Goal: Transaction & Acquisition: Obtain resource

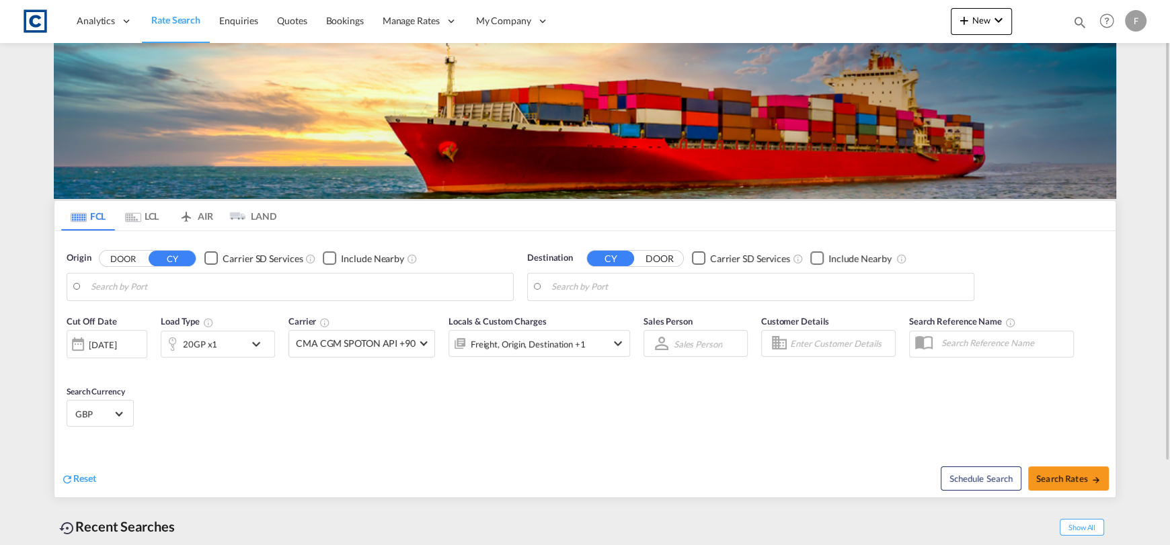
click at [1074, 24] on md-icon "icon-magnify" at bounding box center [1079, 22] width 15 height 15
click at [0, 0] on input at bounding box center [0, 0] width 0 height 0
type input "[GEOGRAPHIC_DATA], GBGRG"
type input "[GEOGRAPHIC_DATA], [GEOGRAPHIC_DATA]"
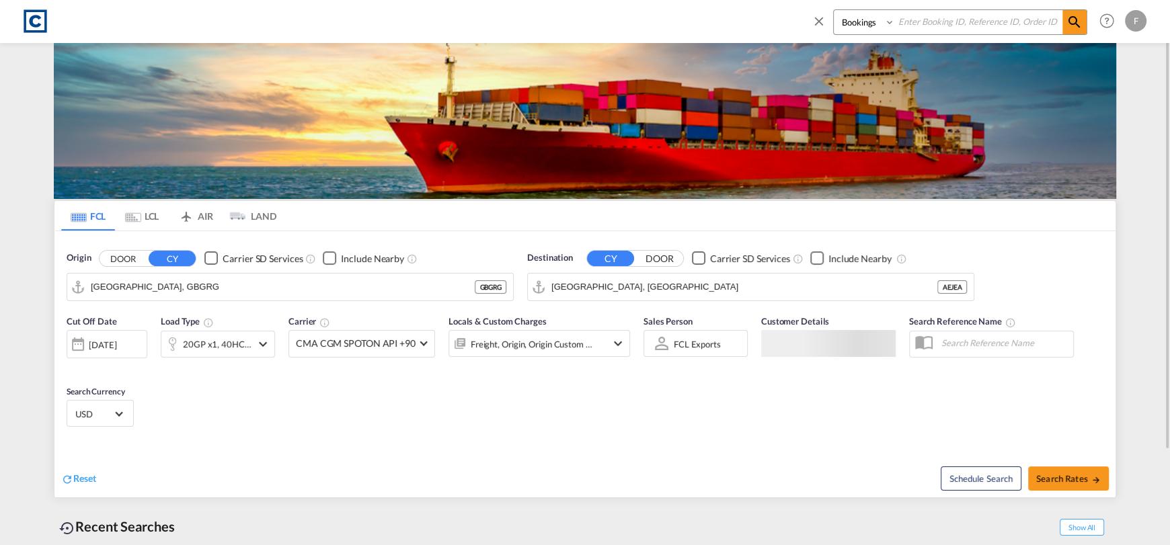
paste input "CAD000009578"
type input "CAD000009578"
click at [865, 22] on select "Bookings Quotes Enquiries" at bounding box center [866, 22] width 64 height 24
select select "Quotes"
click at [834, 10] on select "Bookings Quotes Enquiries" at bounding box center [866, 22] width 64 height 24
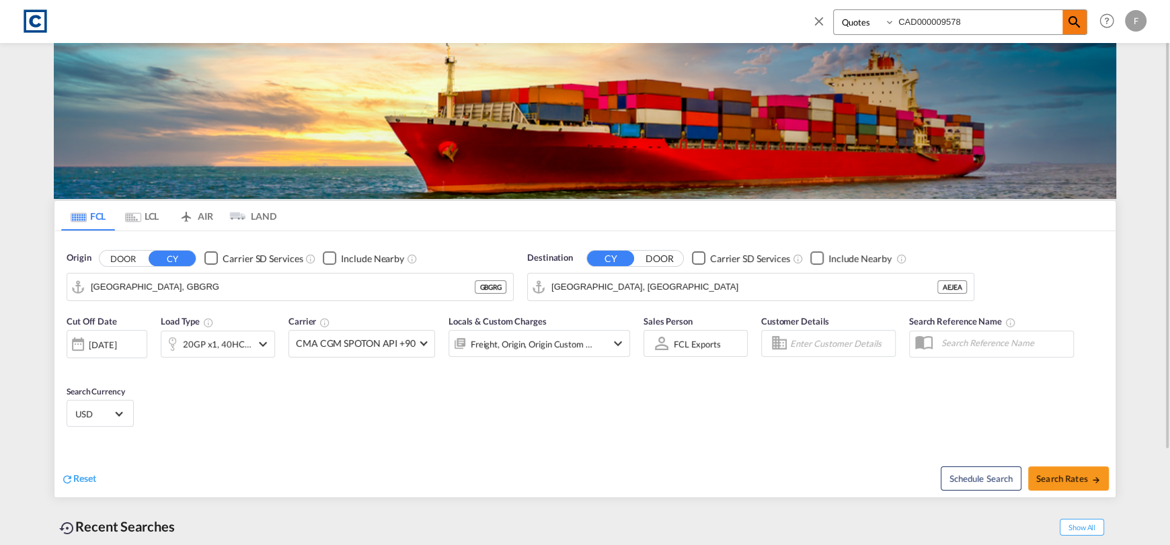
click at [1070, 25] on md-icon "icon-magnify" at bounding box center [1074, 22] width 16 height 16
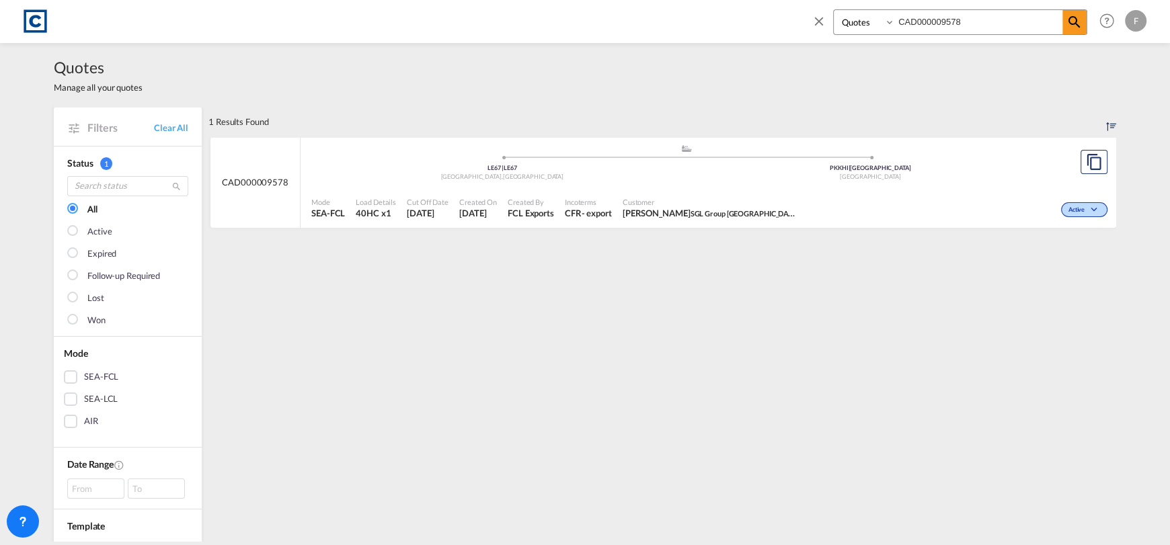
click at [978, 195] on div "Active" at bounding box center [957, 209] width 308 height 34
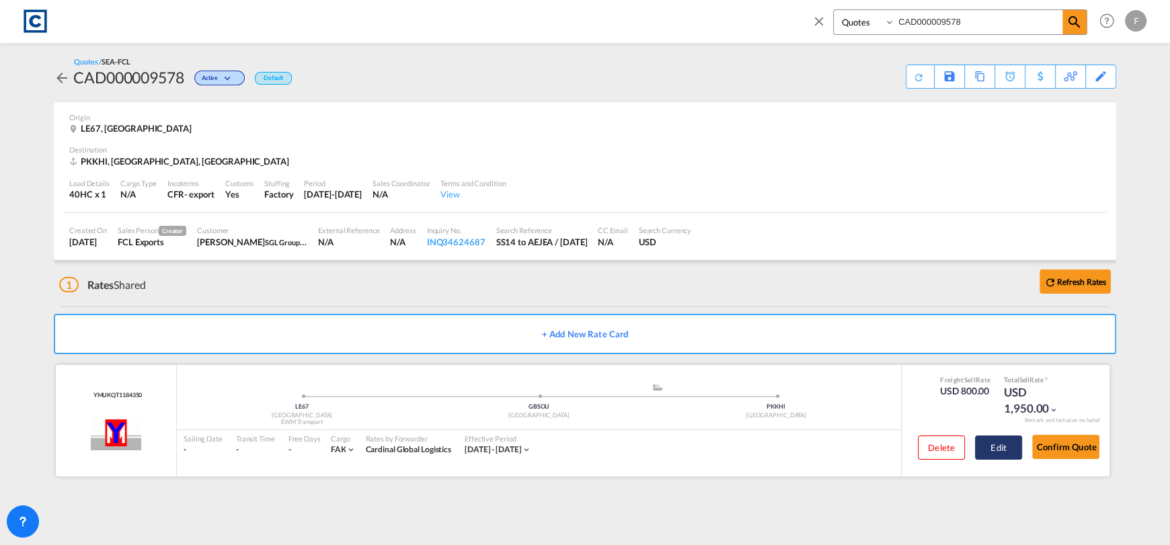
click at [994, 439] on button "Edit" at bounding box center [998, 448] width 47 height 24
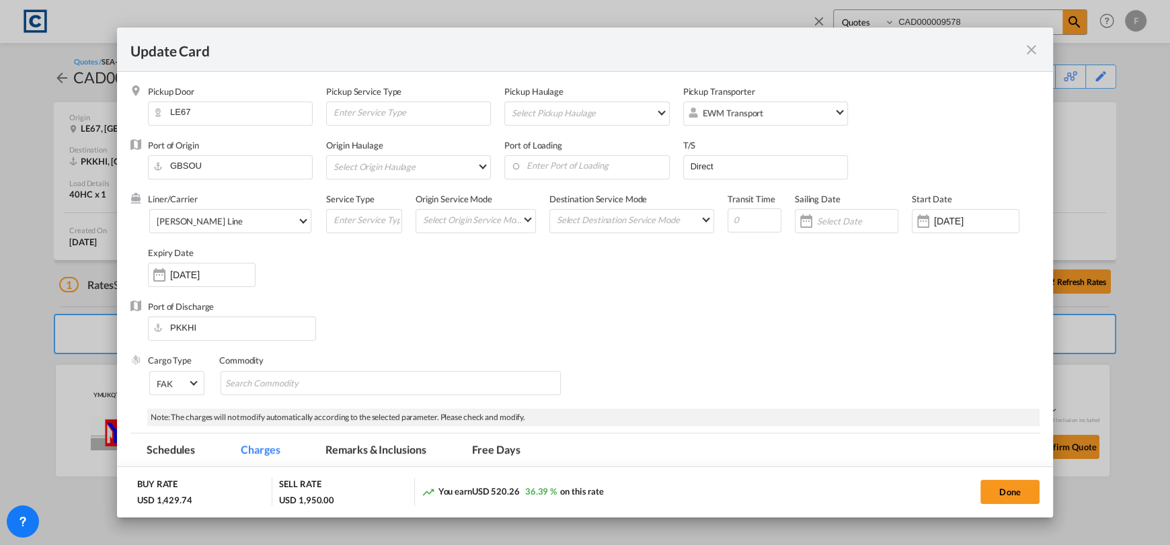
select select "per equipment"
select select "per B/L"
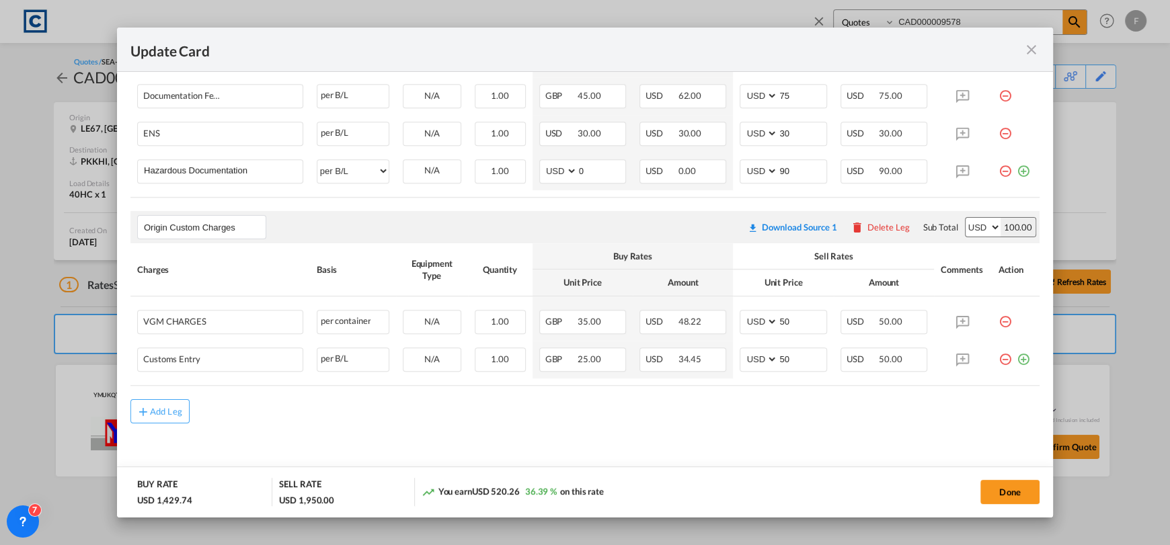
scroll to position [877, 0]
click at [1033, 46] on md-icon "icon-close fg-AAA8AD m-0 pointer" at bounding box center [1031, 50] width 16 height 16
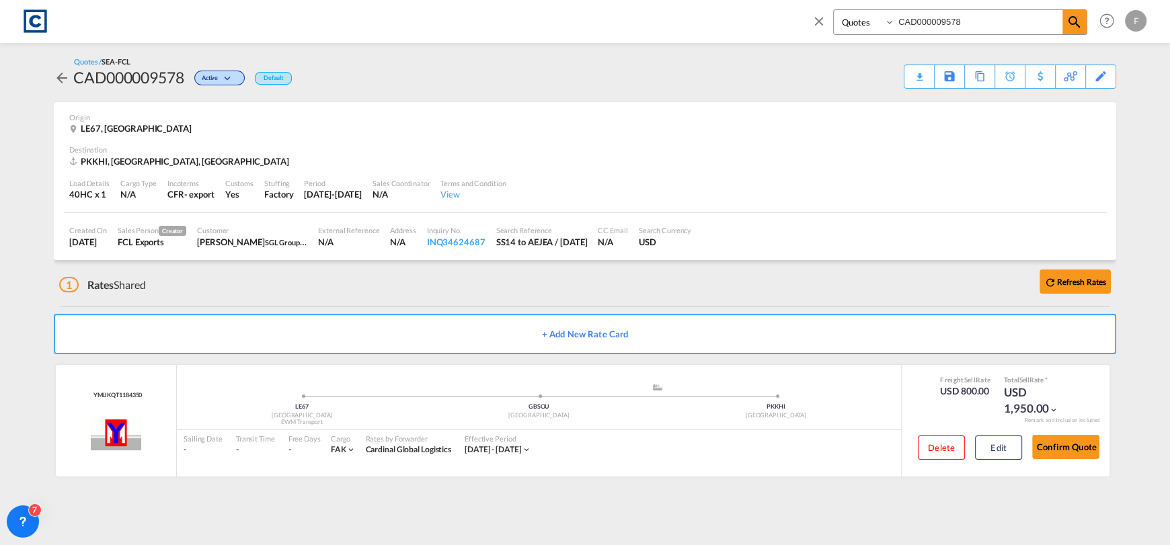
click at [826, 26] on span at bounding box center [823, 25] width 22 height 32
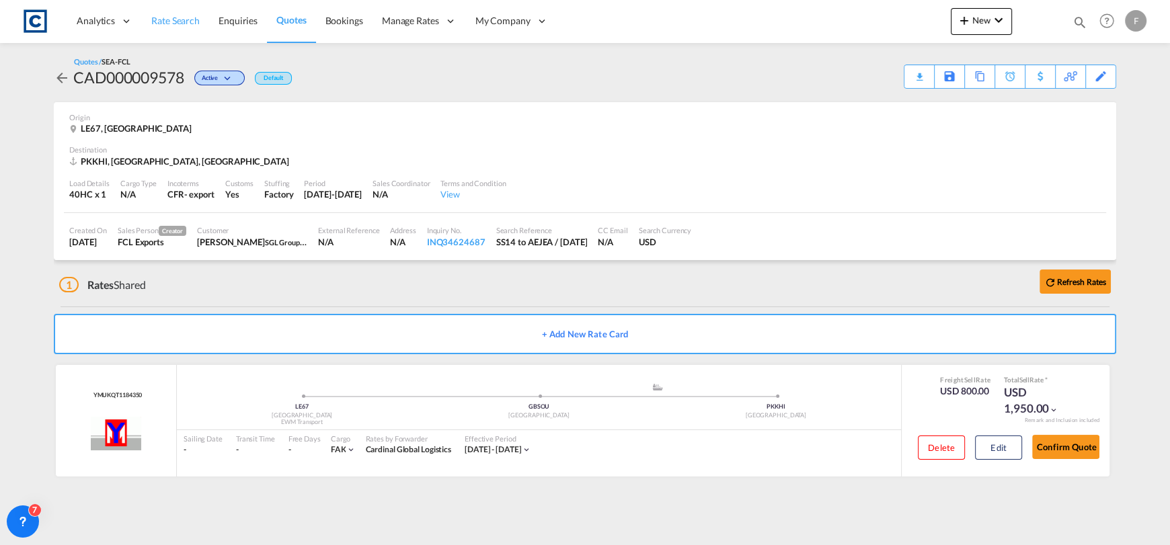
click at [188, 15] on span "Rate Search" at bounding box center [175, 20] width 48 height 11
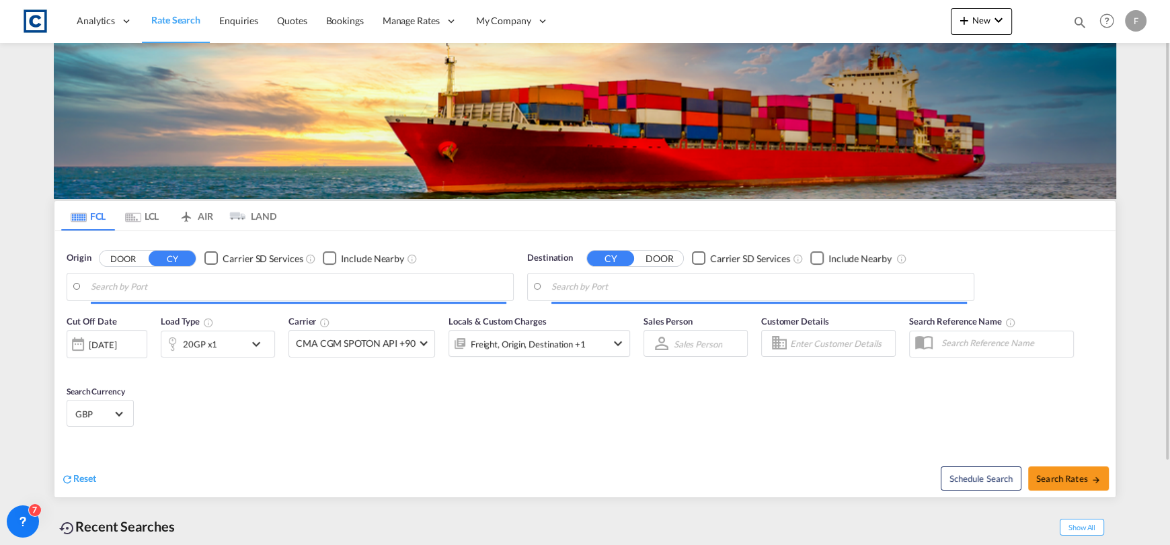
type input "[GEOGRAPHIC_DATA], GBGRG"
type input "[GEOGRAPHIC_DATA], [GEOGRAPHIC_DATA]"
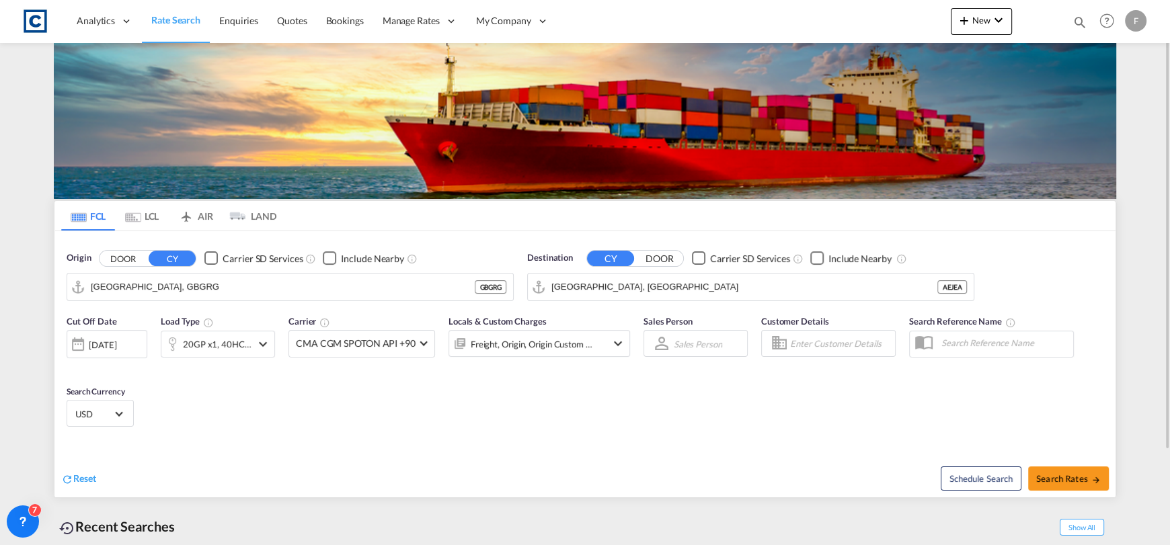
click at [118, 263] on button "DOOR" at bounding box center [123, 258] width 47 height 15
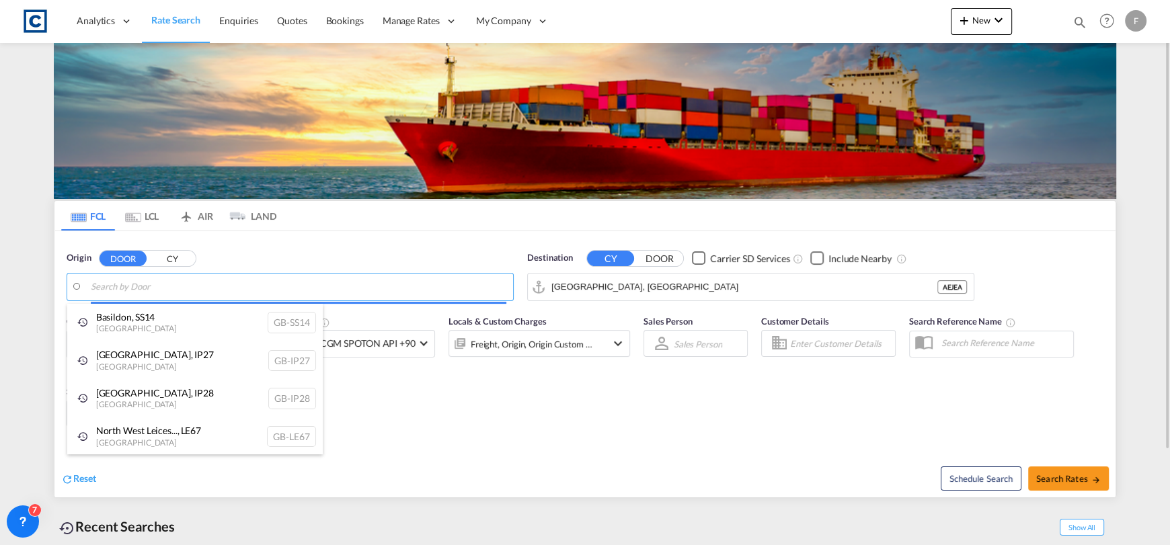
click at [159, 283] on body "Analytics Reports Dashboard Rate Search Enquiries Quotes Bookings" at bounding box center [585, 272] width 1170 height 545
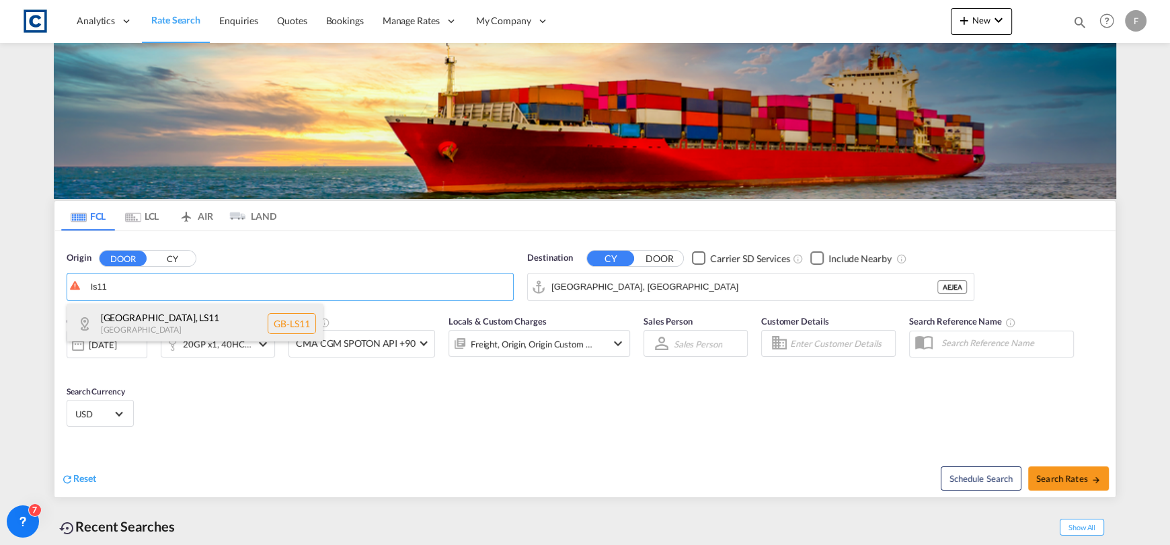
click at [206, 339] on div "[GEOGRAPHIC_DATA] , LS11 [GEOGRAPHIC_DATA] [GEOGRAPHIC_DATA]-LS11" at bounding box center [195, 324] width 256 height 40
type input "GB-LS11, [GEOGRAPHIC_DATA]"
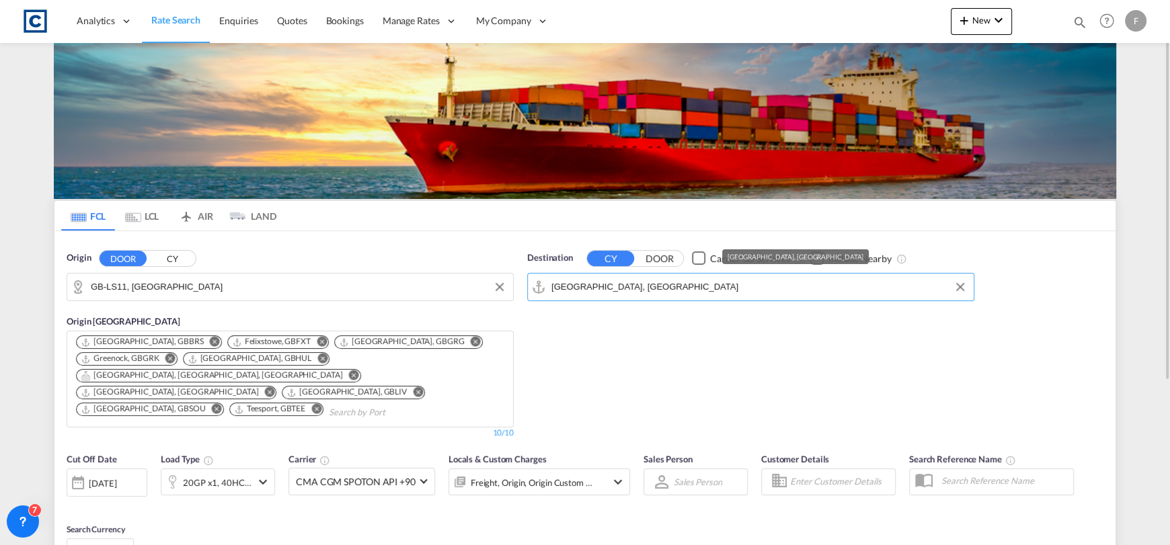
click at [653, 295] on input "[GEOGRAPHIC_DATA], [GEOGRAPHIC_DATA]" at bounding box center [759, 287] width 416 height 20
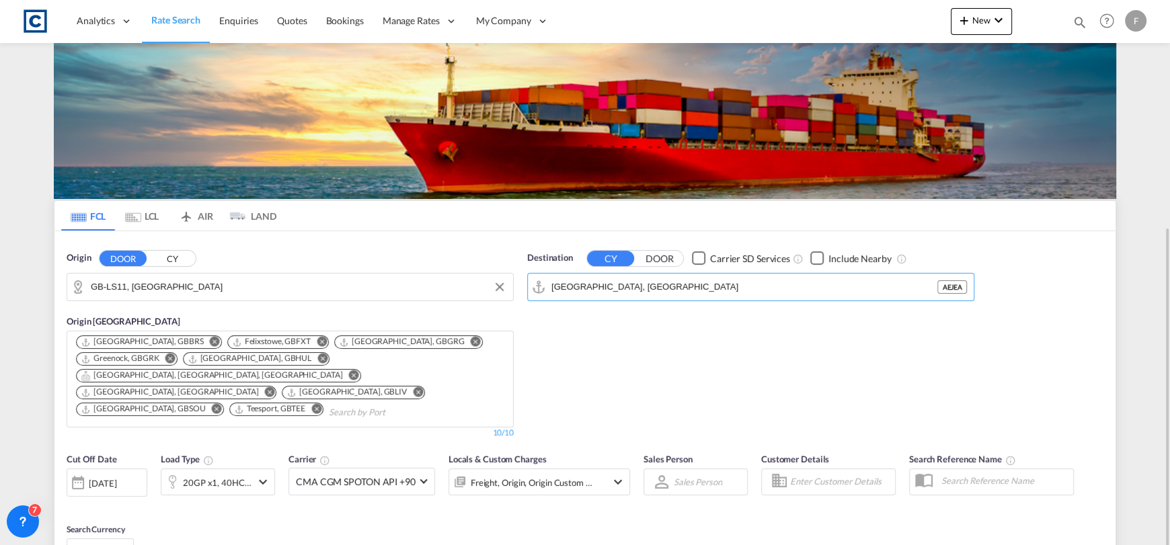
scroll to position [200, 0]
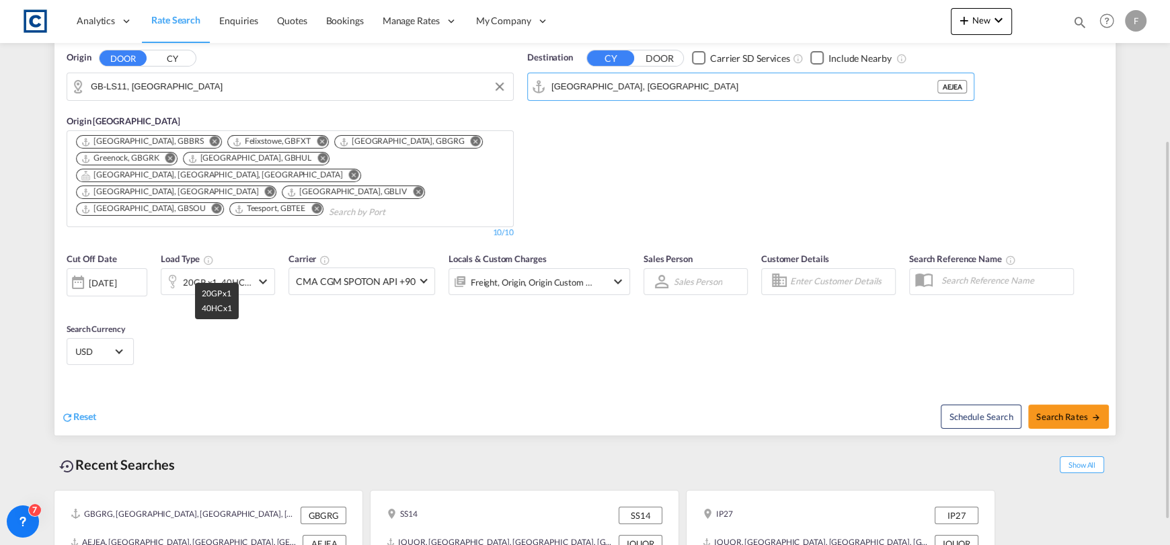
click at [231, 273] on div "20GP x1, 40HC x1" at bounding box center [217, 282] width 69 height 19
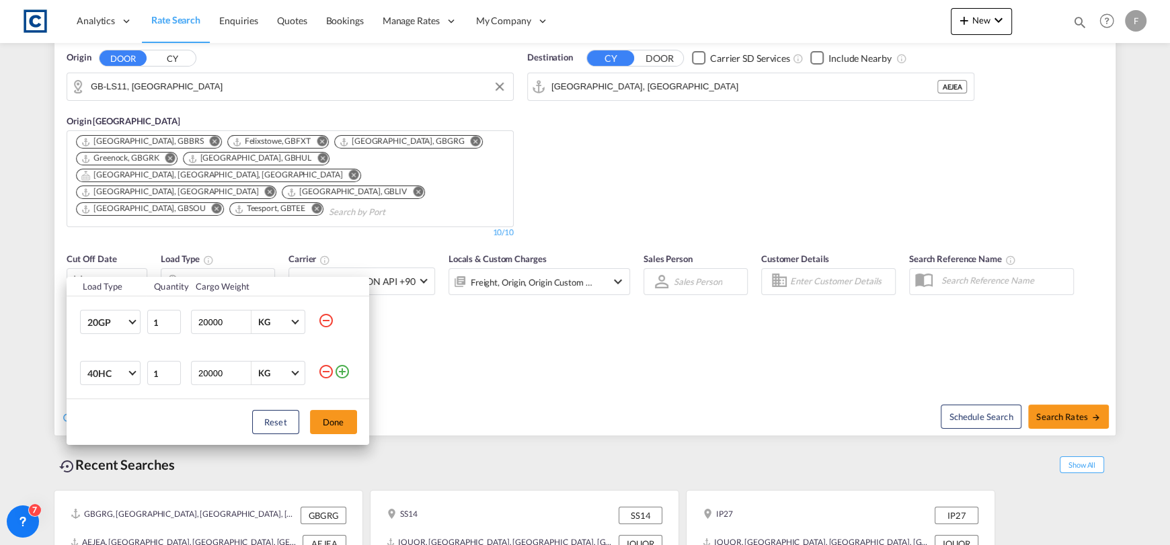
click at [327, 382] on td at bounding box center [343, 373] width 51 height 51
click at [325, 371] on md-icon "icon-minus-circle-outline" at bounding box center [326, 372] width 16 height 16
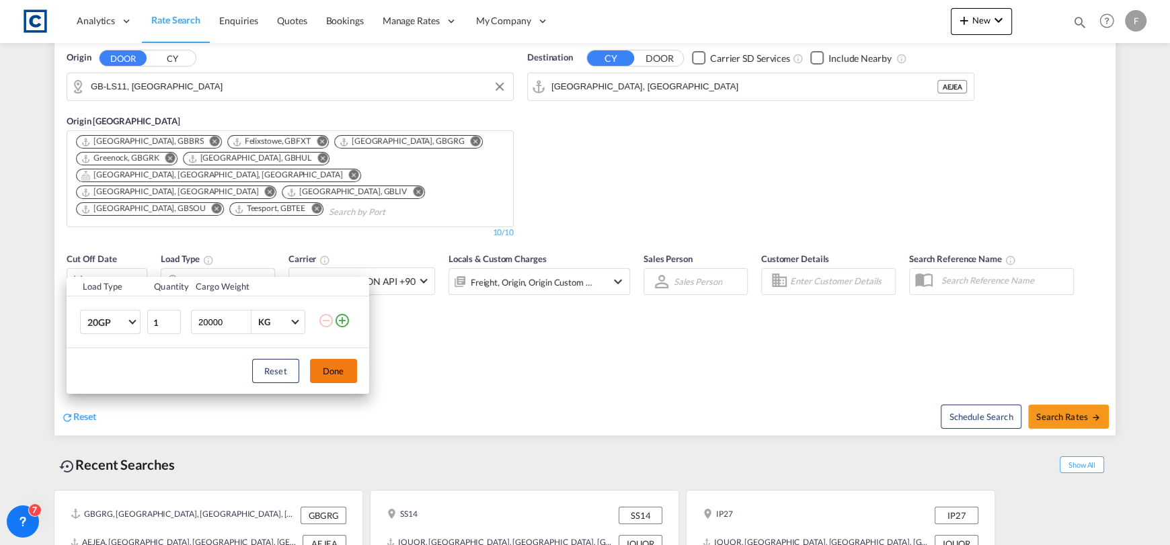
click at [323, 371] on button "Done" at bounding box center [333, 371] width 47 height 24
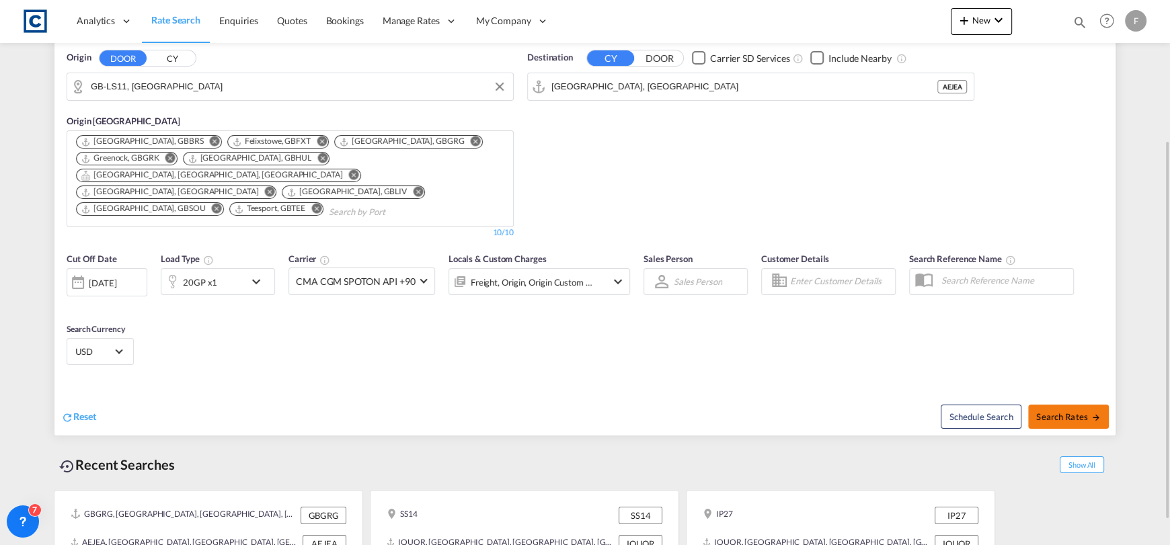
click at [1064, 412] on span "Search Rates" at bounding box center [1068, 417] width 65 height 11
type input "LS11 to AEJEA / [DATE]"
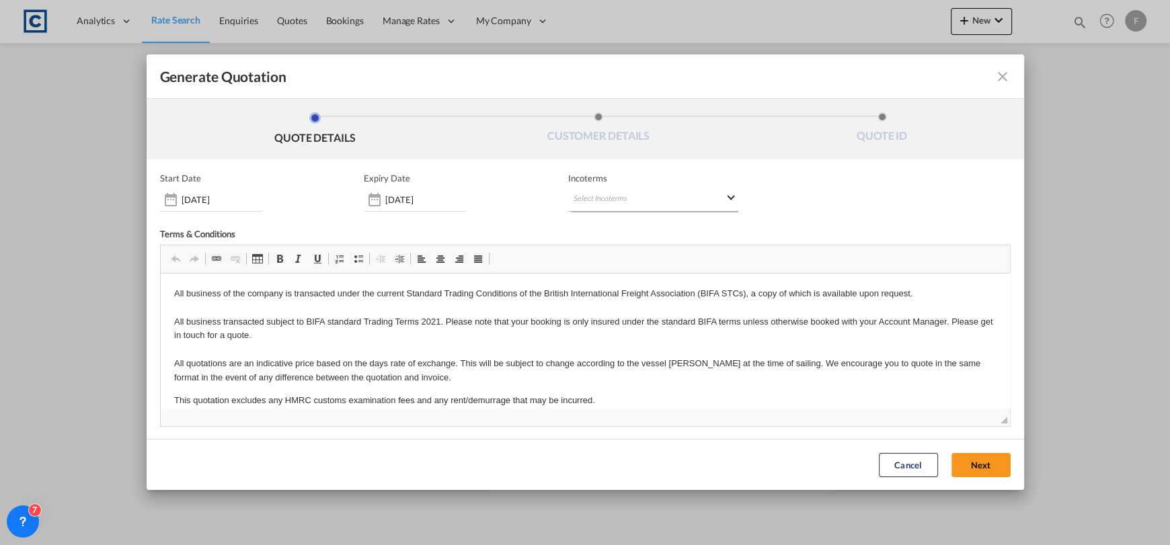
click at [668, 202] on md-select "Select Incoterms CIF - export Cost,Insurance and Freight DAP - export Delivered…" at bounding box center [653, 200] width 170 height 24
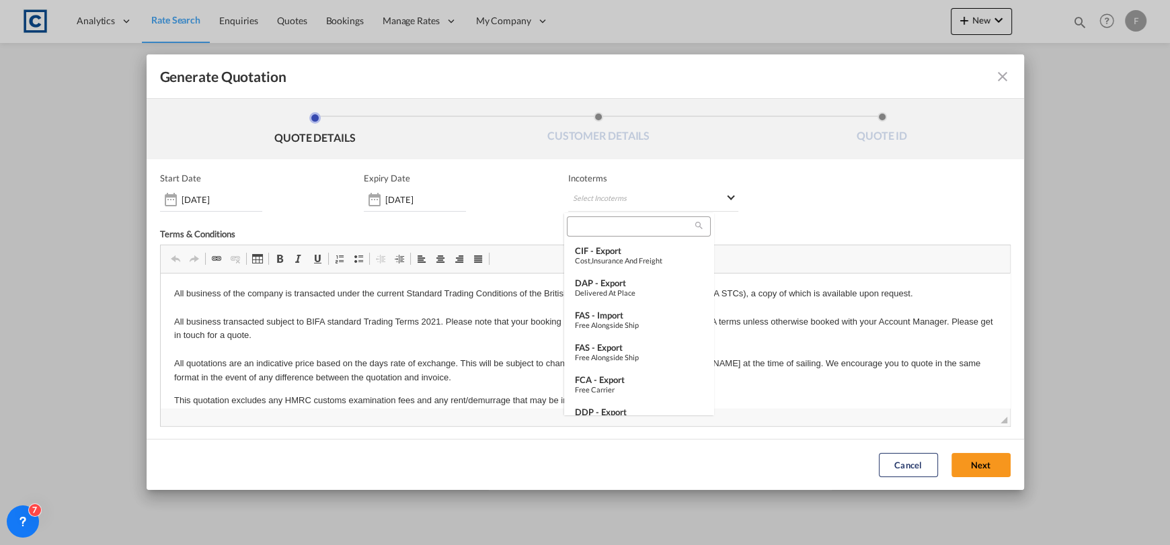
click at [624, 229] on input "search" at bounding box center [633, 227] width 124 height 12
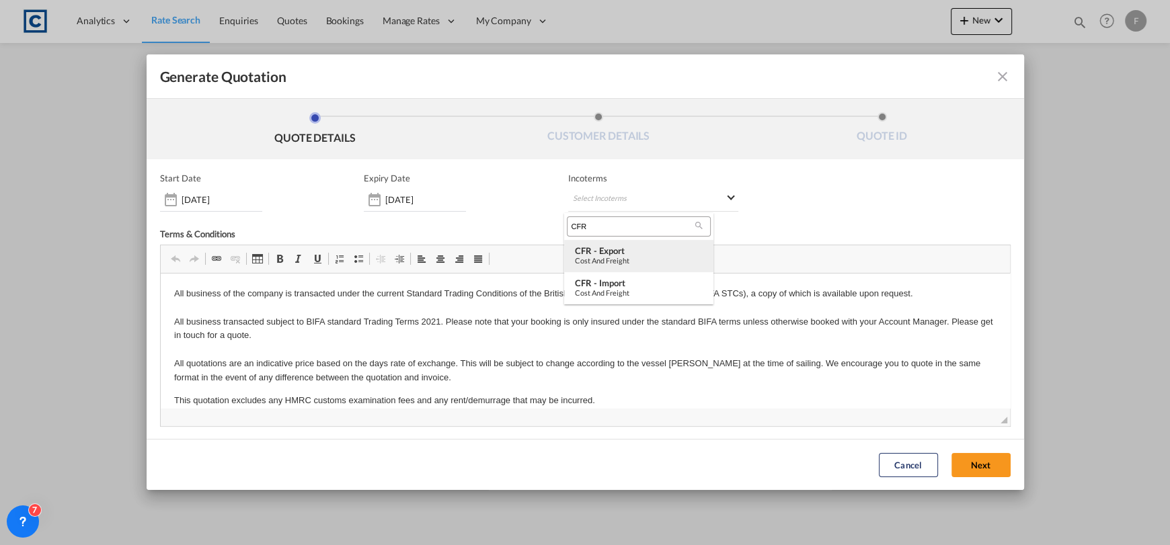
type input "CFR"
click at [658, 259] on div "Cost and Freight" at bounding box center [639, 260] width 128 height 9
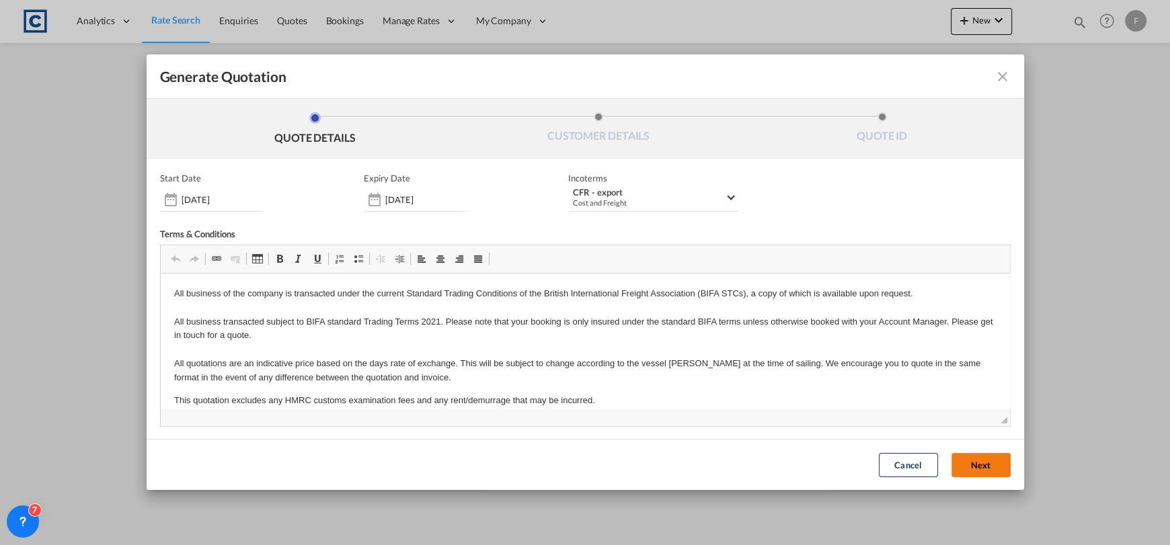
click at [957, 466] on button "Next" at bounding box center [980, 465] width 59 height 24
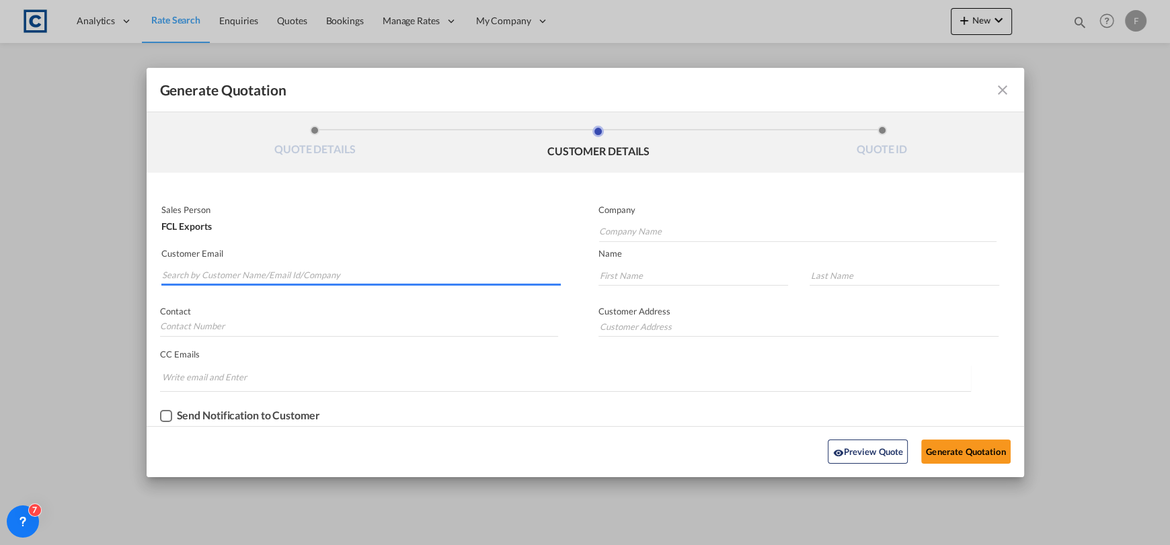
click at [229, 274] on input "Search by Customer Name/Email Id/Company" at bounding box center [361, 276] width 399 height 20
click at [128, 283] on div "Generate Quotation QUOTE DETAILS CUSTOMER DETAILS QUOTE ID Start Date [DATE] Ex…" at bounding box center [585, 272] width 1170 height 545
click at [220, 272] on input "Importdoc" at bounding box center [361, 276] width 399 height 20
click at [230, 271] on input "Importdoc" at bounding box center [361, 276] width 399 height 20
drag, startPoint x: 209, startPoint y: 273, endPoint x: 93, endPoint y: 274, distance: 115.7
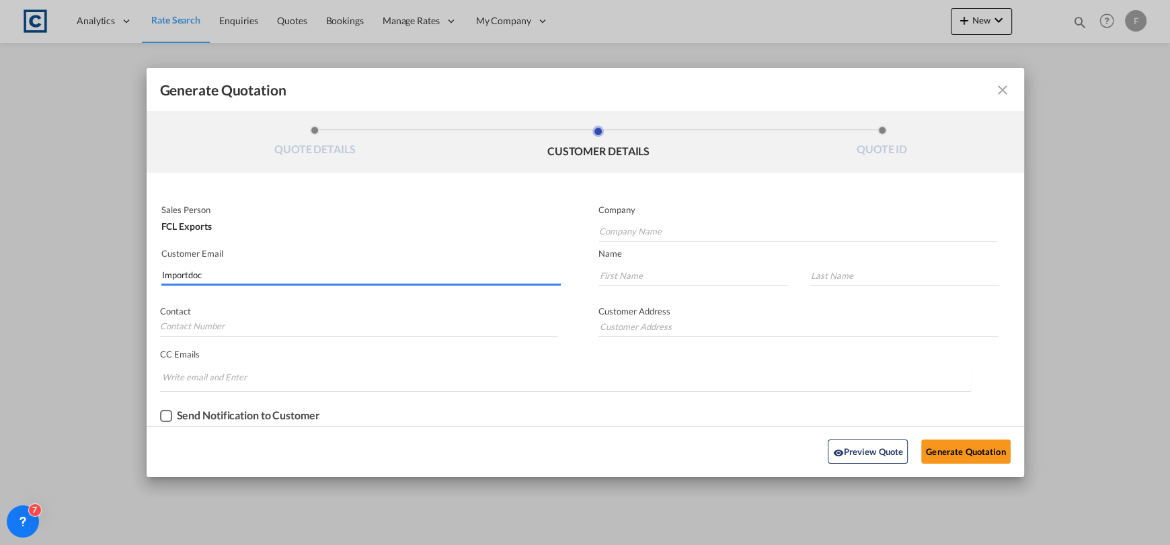
click at [93, 274] on div "Generate Quotation QUOTE DETAILS CUSTOMER DETAILS QUOTE ID Start Date [DATE] Ex…" at bounding box center [585, 272] width 1170 height 545
paste input "[EMAIL_ADDRESS][DOMAIN_NAME]"
type input "[EMAIL_ADDRESS][DOMAIN_NAME]"
click at [705, 231] on input "Company Name" at bounding box center [797, 232] width 397 height 20
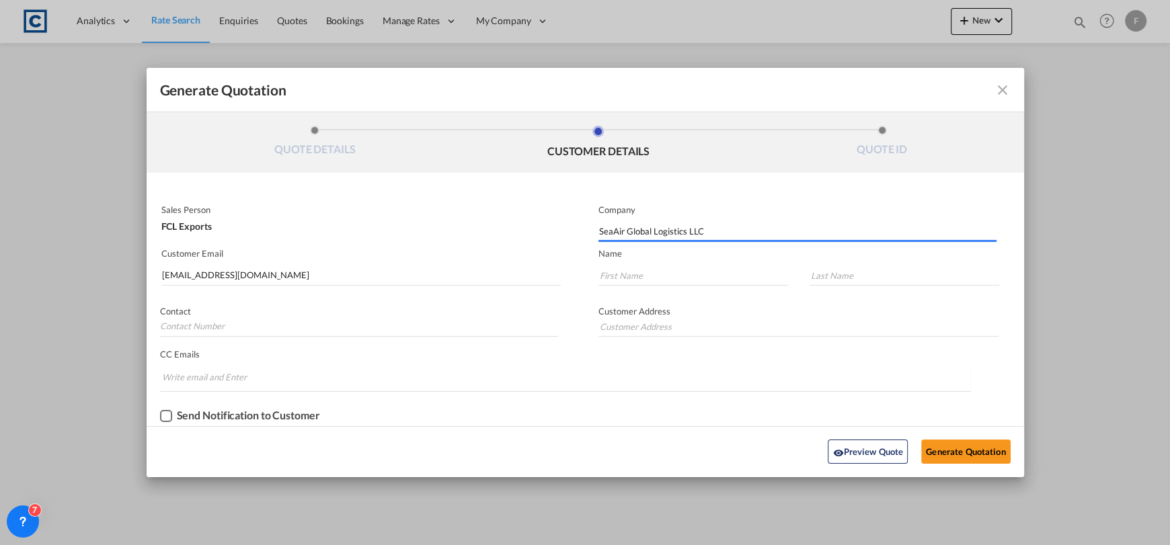
type input "SeaAir Global Logistics LLC"
type input "B"
type input "[PERSON_NAME]"
click at [949, 437] on div "Preview Quote Generate Quotation" at bounding box center [585, 452] width 864 height 37
click at [954, 448] on button "Generate Quotation" at bounding box center [965, 452] width 89 height 24
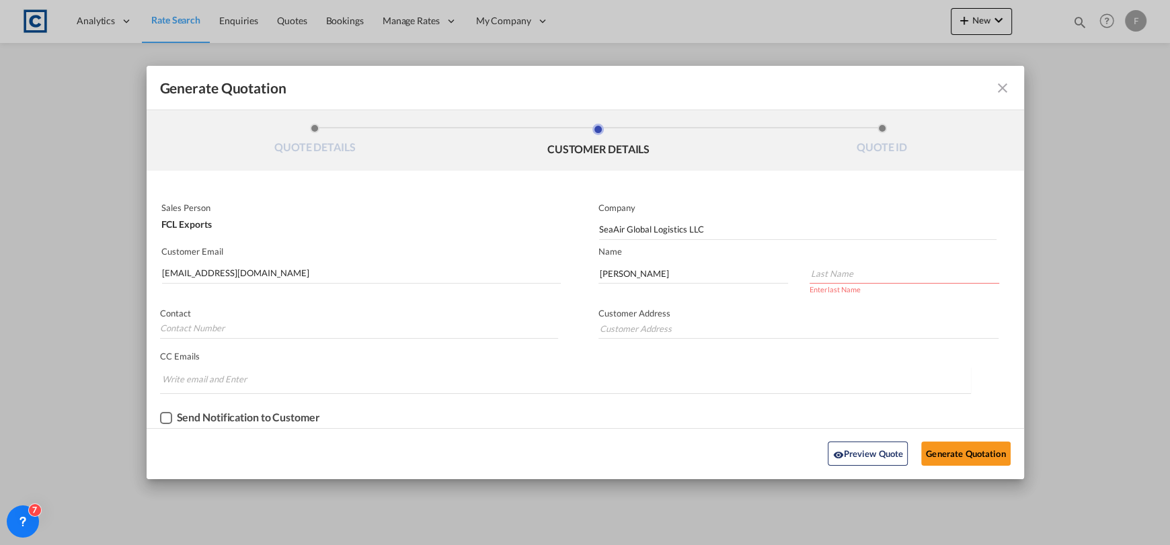
drag, startPoint x: 865, startPoint y: 268, endPoint x: 871, endPoint y: 281, distance: 14.5
click at [865, 268] on input "Generate QuotationQUOTE ..." at bounding box center [905, 274] width 190 height 20
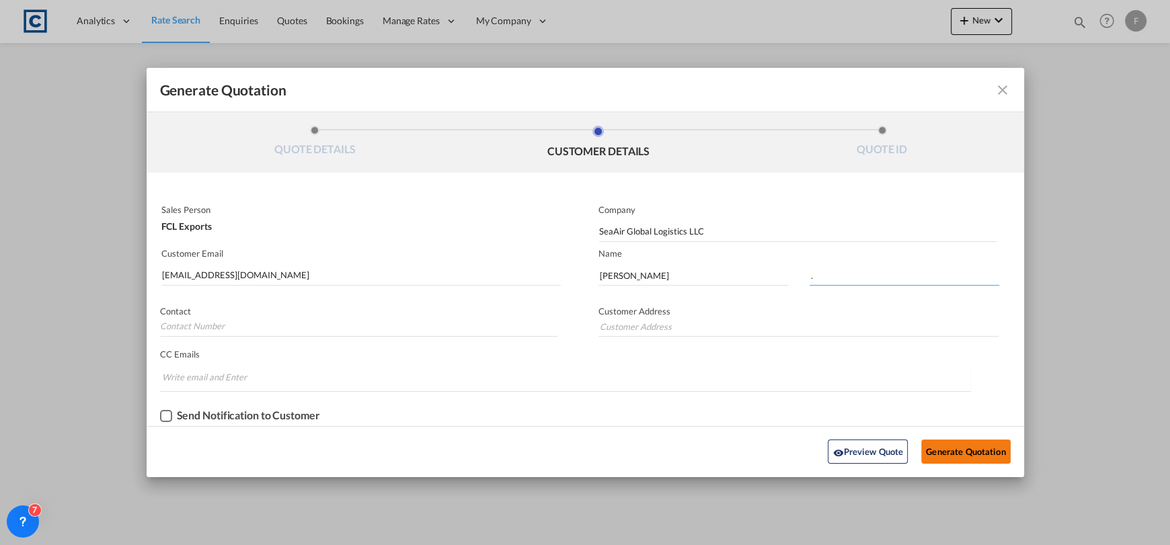
type input "."
click at [949, 457] on button "Generate Quotation" at bounding box center [965, 452] width 89 height 24
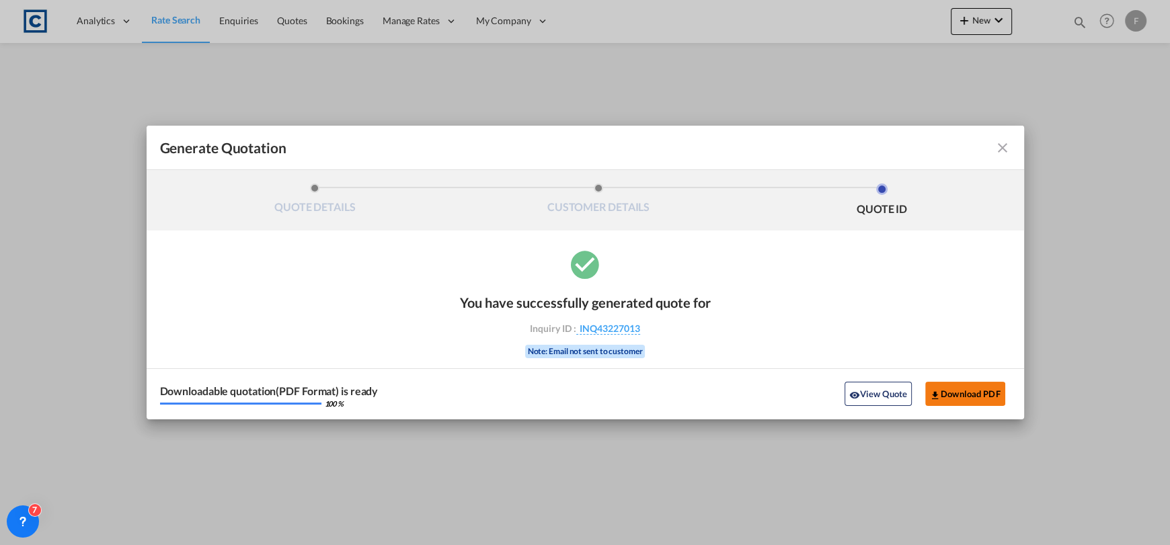
click at [962, 394] on button "Download PDF" at bounding box center [965, 394] width 80 height 24
